Goal: Check status: Check status

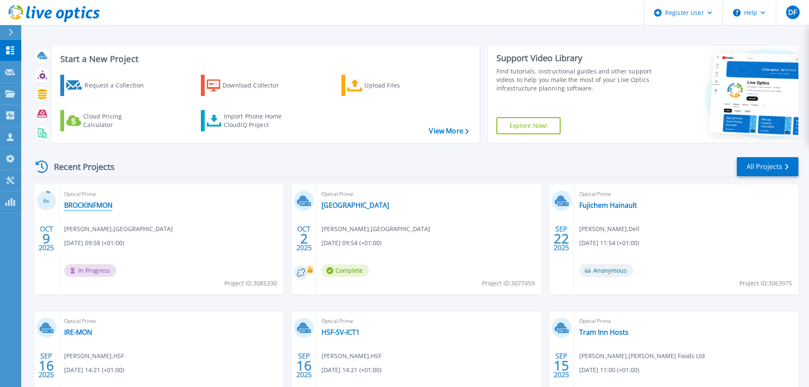
click at [87, 204] on link "BROCKINFMON" at bounding box center [88, 205] width 48 height 8
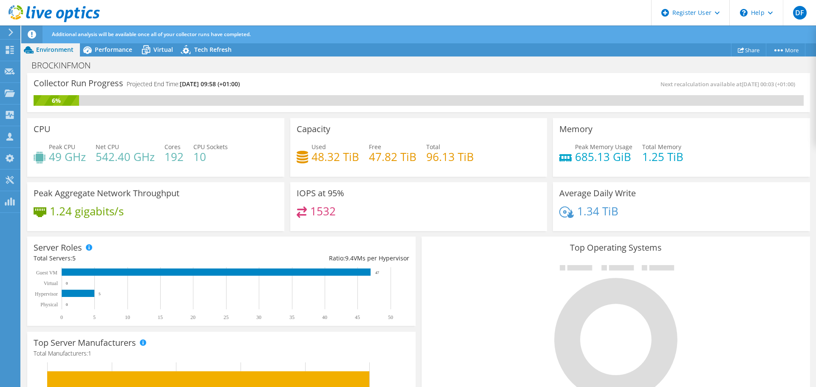
click at [44, 11] on use at bounding box center [53, 13] width 91 height 17
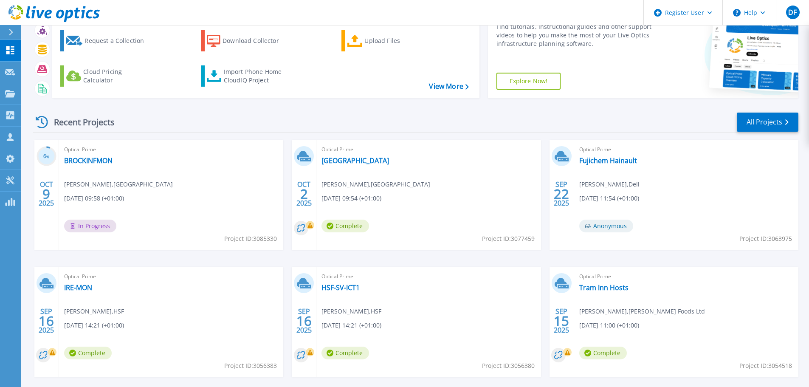
scroll to position [84, 0]
